Goal: Task Accomplishment & Management: Manage account settings

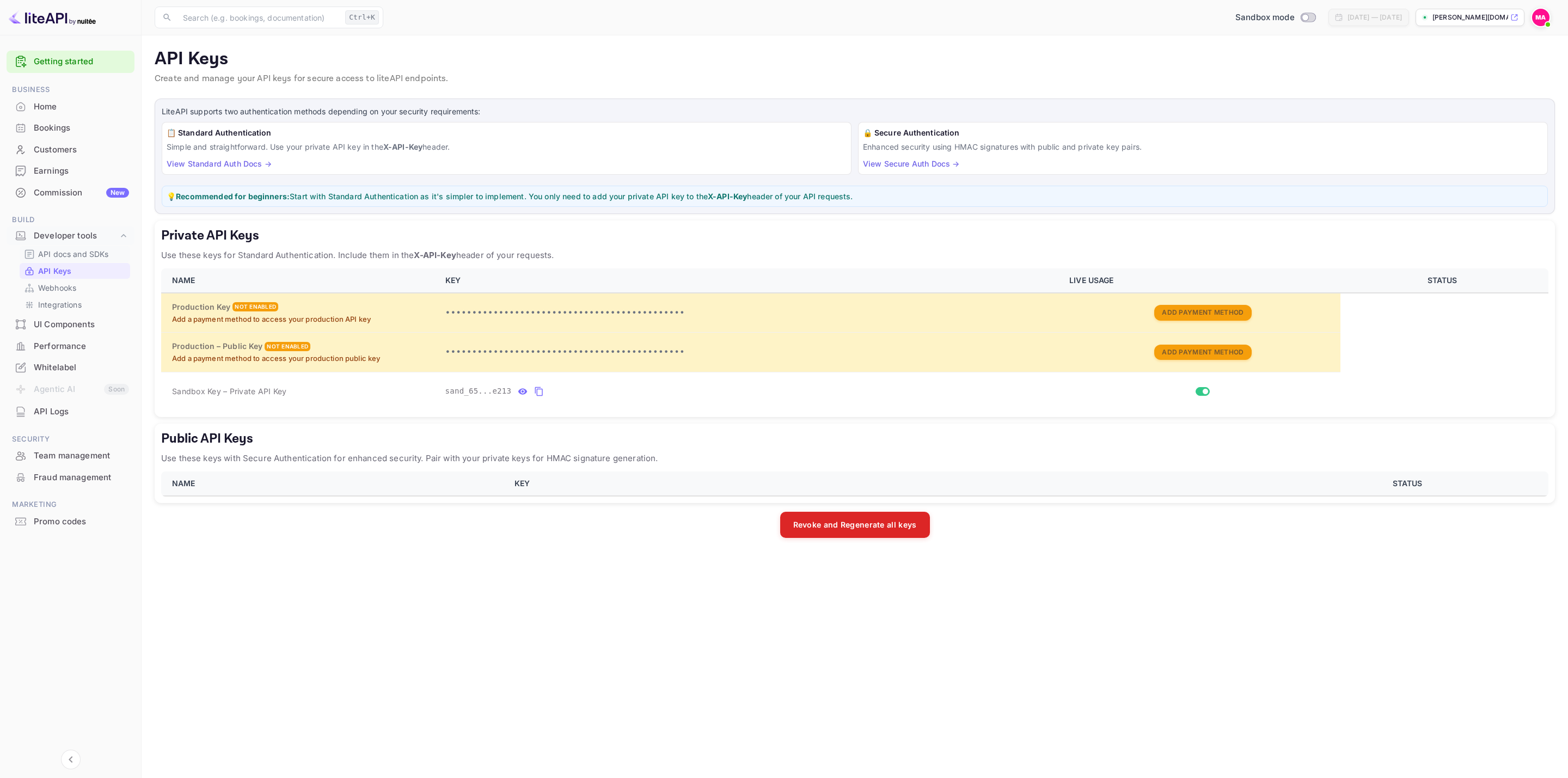
click at [72, 250] on p "API docs and SDKs" at bounding box center [73, 254] width 71 height 12
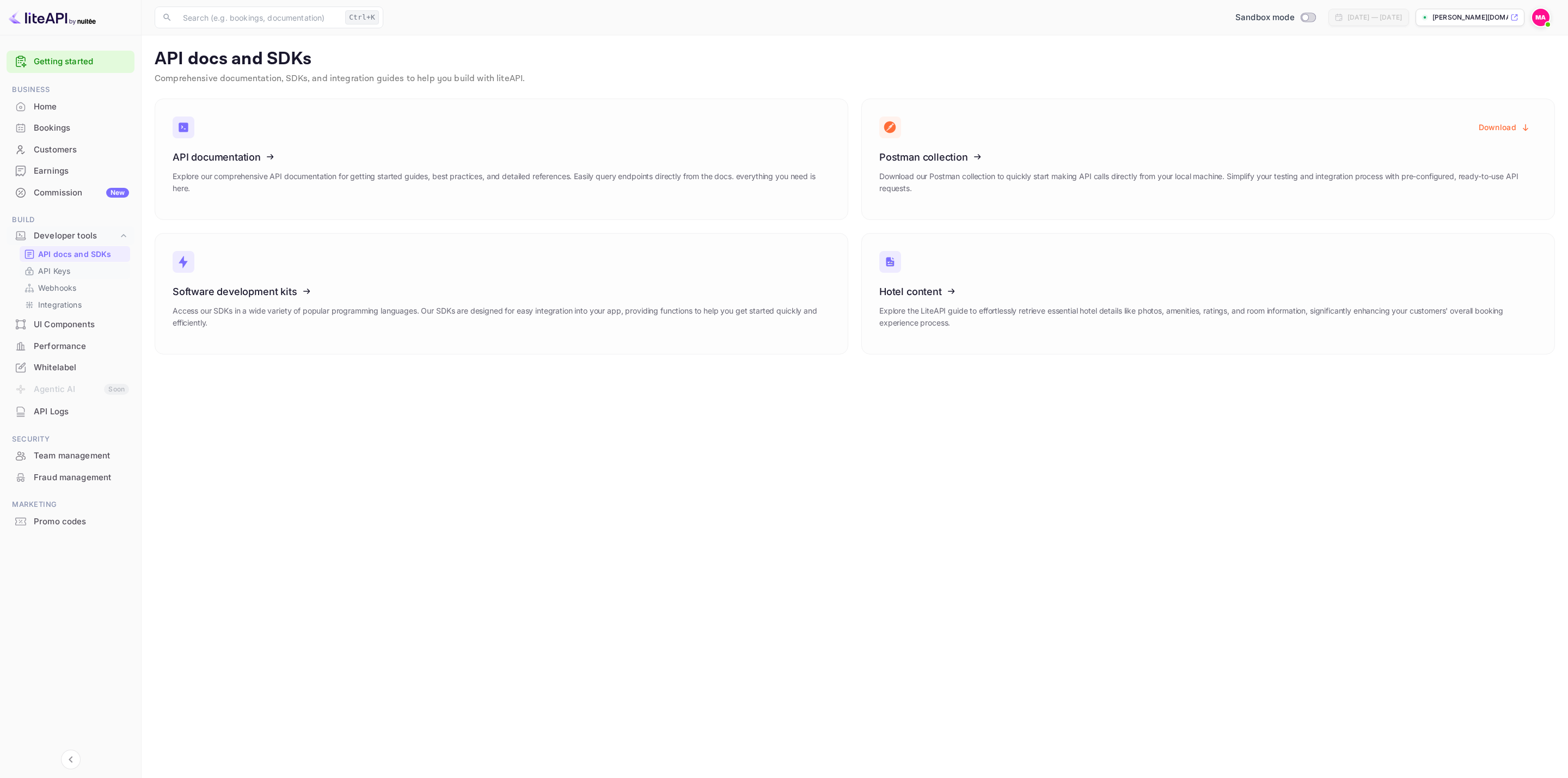
click at [81, 270] on link "API Keys" at bounding box center [74, 271] width 101 height 12
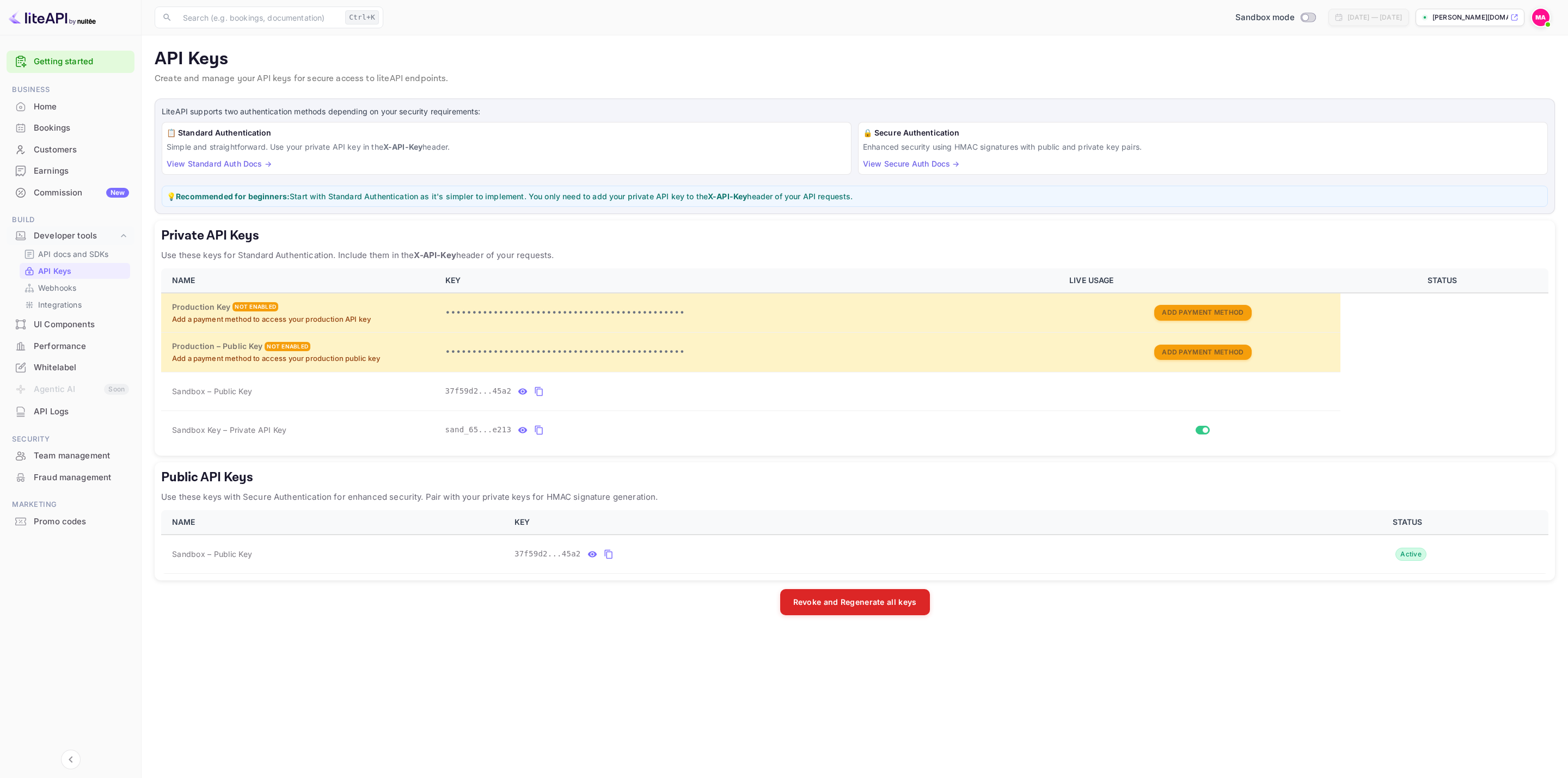
click at [1464, 24] on div "[PERSON_NAME][DOMAIN_NAME]..." at bounding box center [1470, 17] width 109 height 17
click at [852, 609] on button "Revoke and Regenerate all keys" at bounding box center [855, 601] width 149 height 26
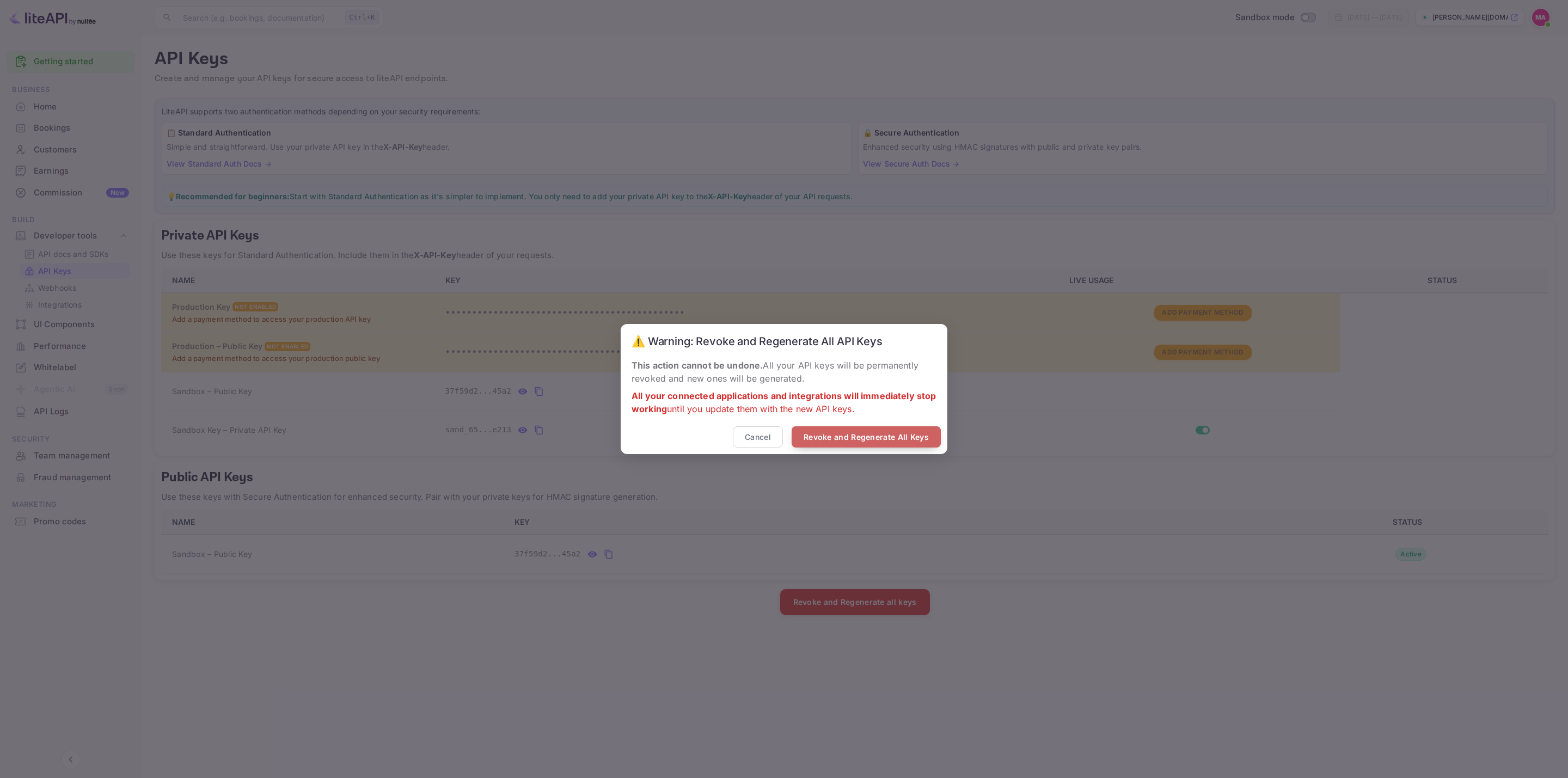
click at [869, 442] on button "Revoke and Regenerate All Keys" at bounding box center [865, 437] width 149 height 21
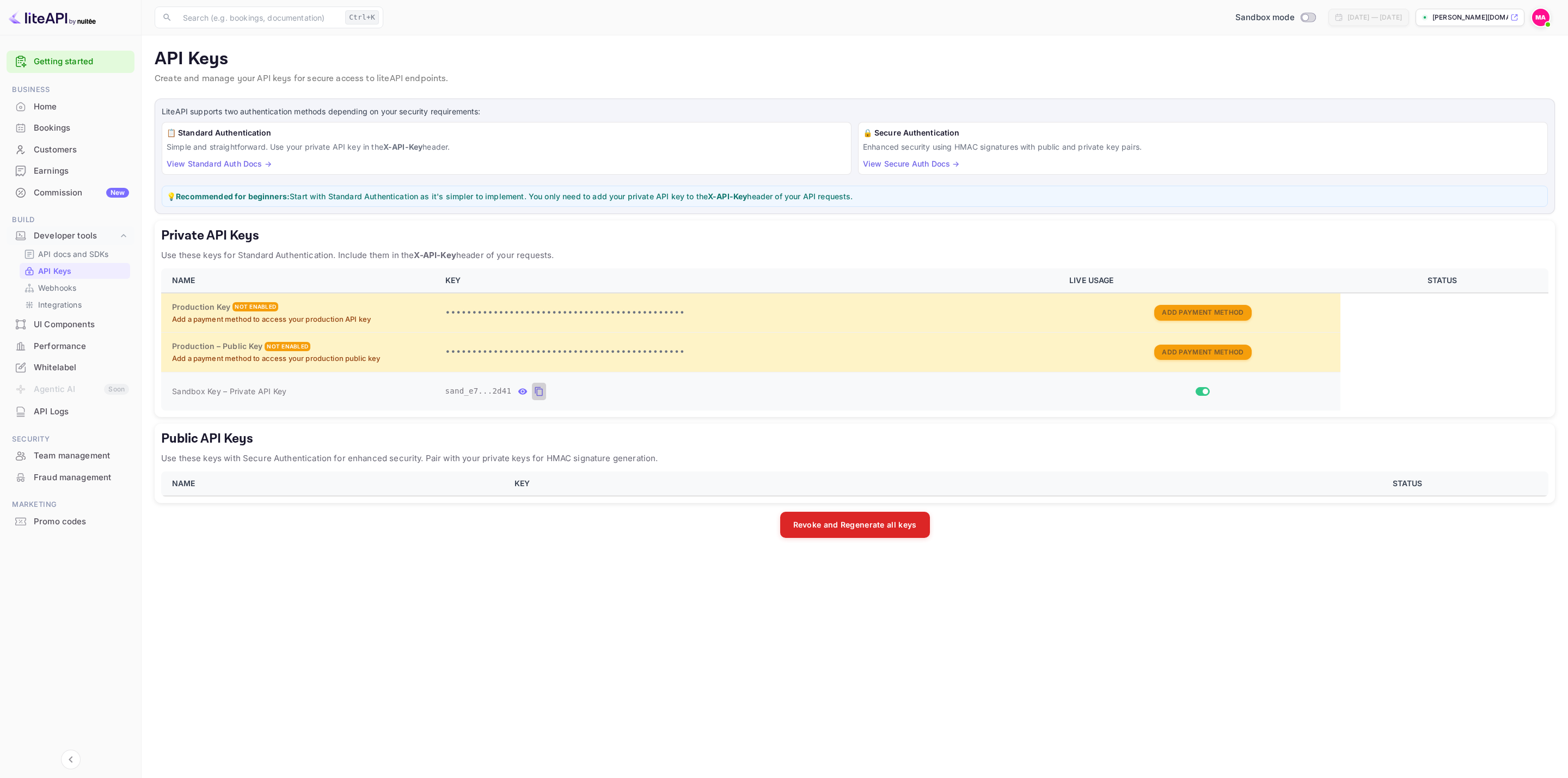
click at [535, 396] on icon "private api keys table" at bounding box center [539, 392] width 7 height 9
click at [535, 393] on icon "private api keys table" at bounding box center [539, 391] width 10 height 13
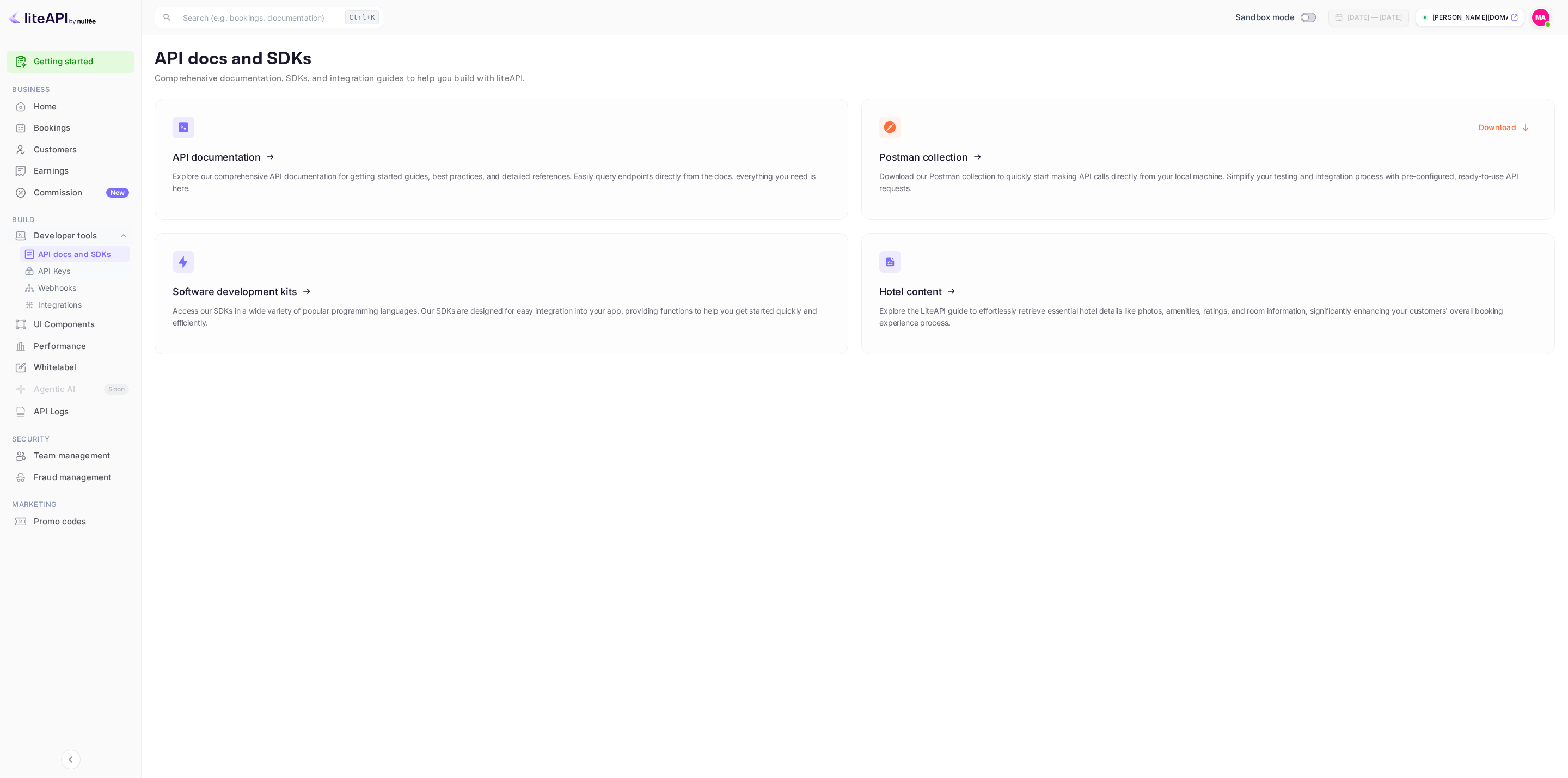
click at [53, 271] on p "API Keys" at bounding box center [53, 271] width 32 height 12
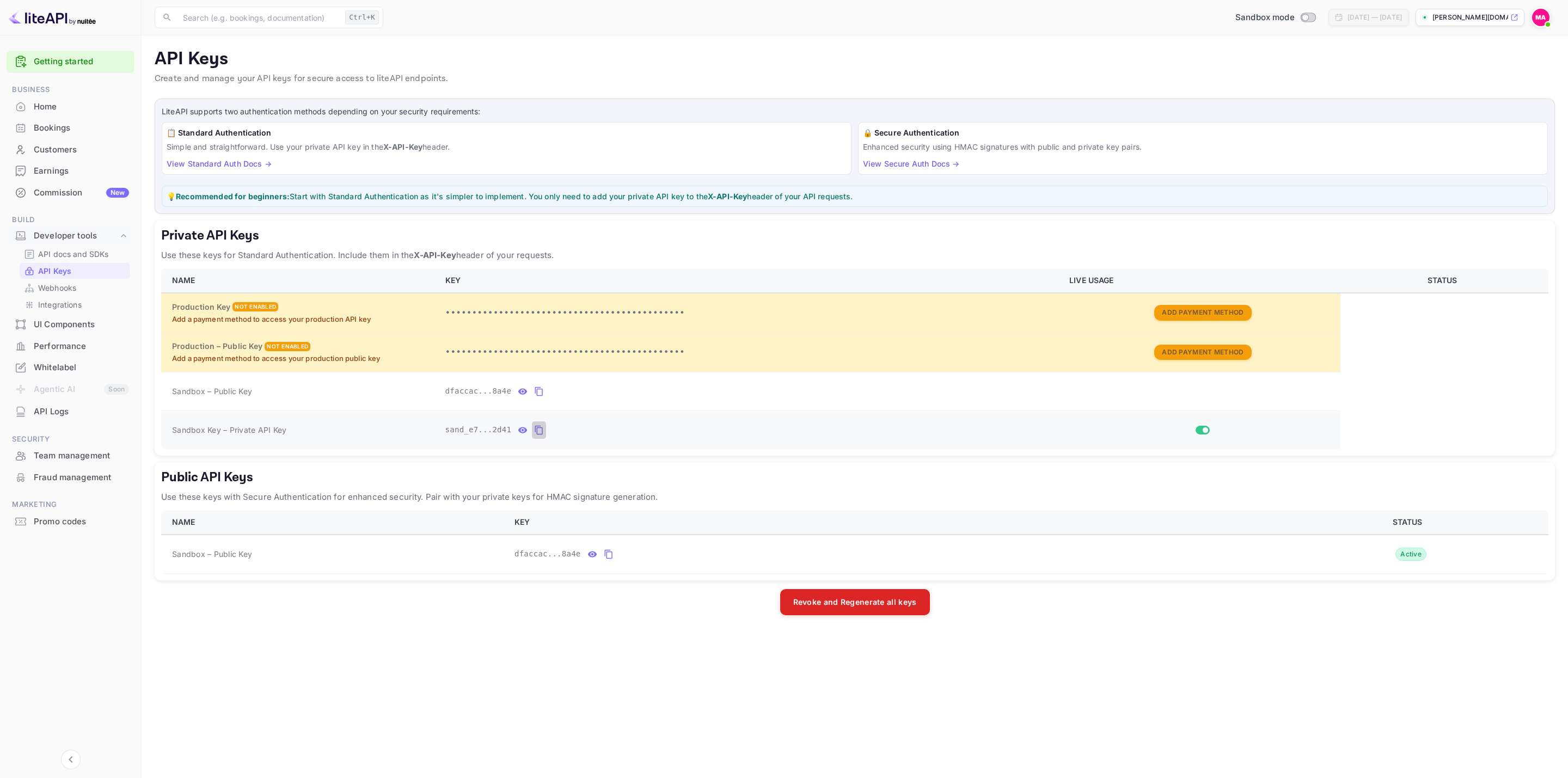
click at [534, 435] on icon "private api keys table" at bounding box center [539, 430] width 10 height 13
